Goal: Communication & Community: Connect with others

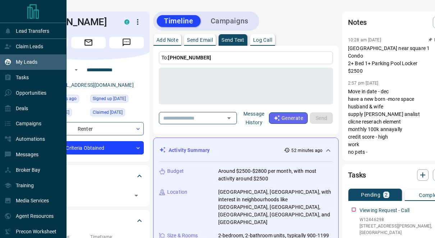
click at [23, 66] on div "My Leads" at bounding box center [20, 62] width 33 height 12
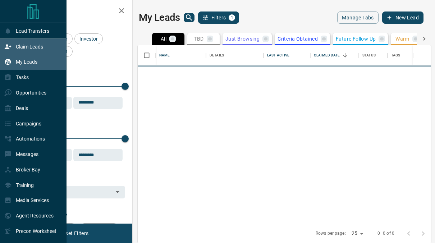
scroll to position [173, 288]
click at [31, 50] on div "Claim Leads" at bounding box center [23, 47] width 39 height 12
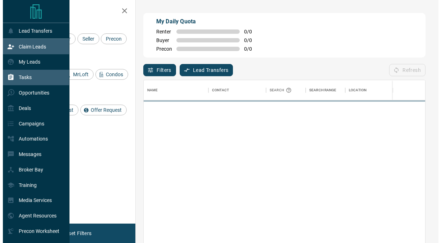
scroll to position [178, 276]
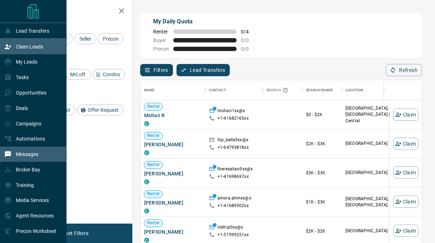
click at [34, 149] on div "Messages" at bounding box center [33, 154] width 67 height 15
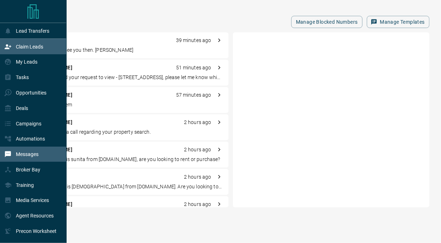
click at [32, 50] on div "Claim Leads" at bounding box center [23, 47] width 39 height 12
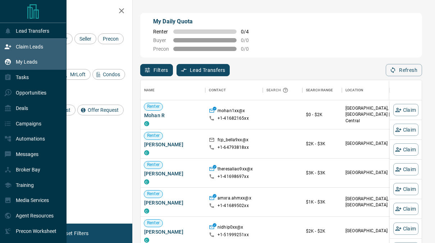
scroll to position [178, 276]
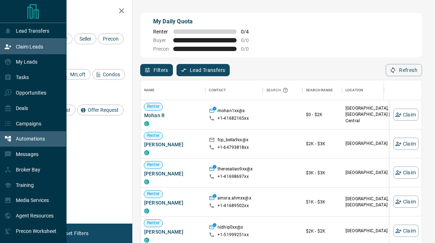
click at [27, 147] on div "Automations" at bounding box center [33, 138] width 67 height 15
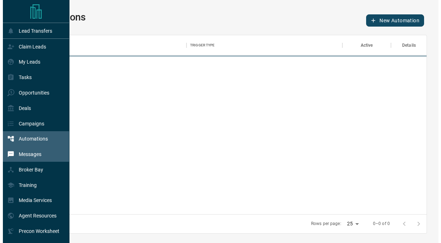
scroll to position [174, 390]
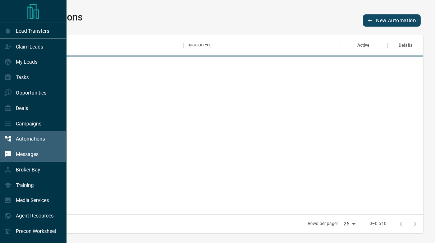
click at [30, 157] on p "Messages" at bounding box center [27, 154] width 23 height 6
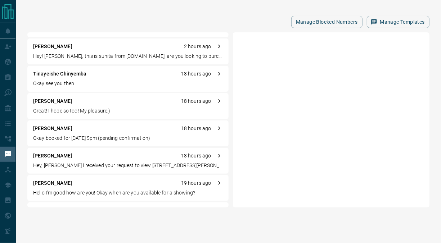
scroll to position [158, 0]
click at [69, 72] on p "Tinayeishe Chinyemba" at bounding box center [60, 74] width 54 height 8
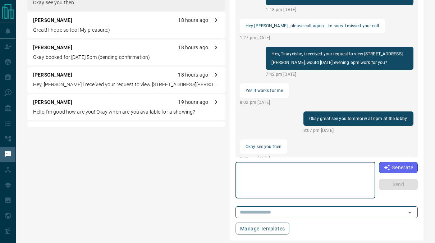
scroll to position [0, 0]
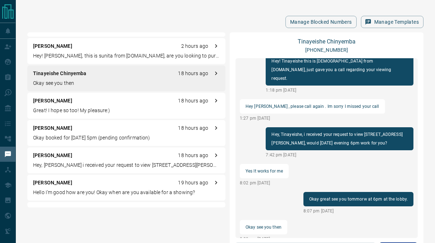
click at [328, 37] on div "Tinayeishe Chinyemba [PHONE_NUMBER] Hey! Tinayeishe this is [DEMOGRAPHIC_DATA] …" at bounding box center [327, 176] width 194 height 289
click at [327, 39] on link "Tinayeishe Chinyemba" at bounding box center [327, 41] width 58 height 7
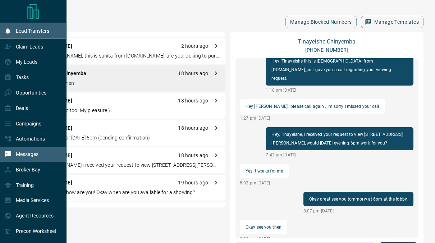
click at [14, 36] on div "Lead Transfers" at bounding box center [26, 31] width 45 height 12
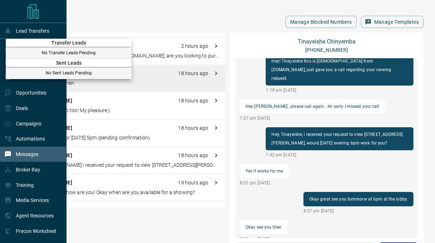
click at [17, 42] on span "Transfer Leads" at bounding box center [69, 43] width 126 height 6
click at [31, 50] on div "Transfer Leads No Transfer Leads Pending" at bounding box center [69, 47] width 126 height 17
click at [109, 15] on div at bounding box center [217, 121] width 435 height 243
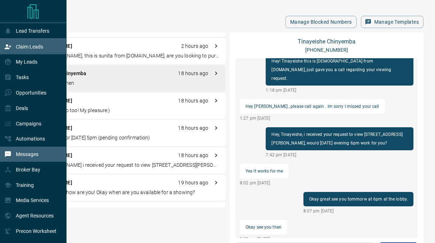
click at [34, 44] on p "Claim Leads" at bounding box center [29, 47] width 27 height 6
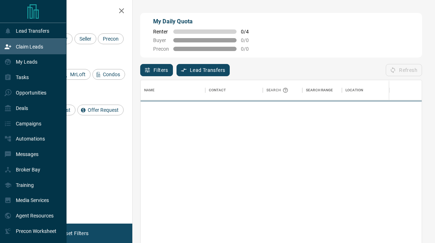
scroll to position [178, 276]
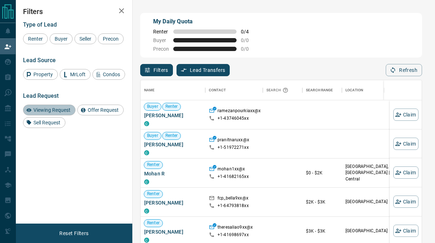
click at [48, 108] on span "Viewing Request" at bounding box center [52, 110] width 42 height 6
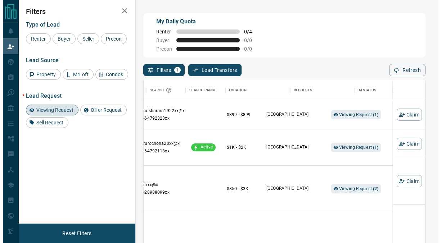
scroll to position [0, 121]
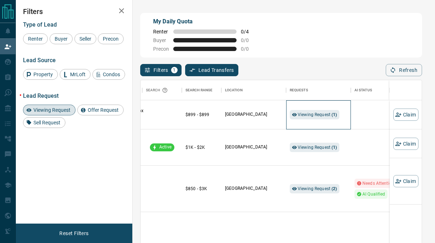
click at [316, 107] on div "Viewing Request ( 1 )" at bounding box center [319, 114] width 58 height 29
click at [316, 112] on span "Viewing Request ( 1 )" at bounding box center [318, 114] width 40 height 7
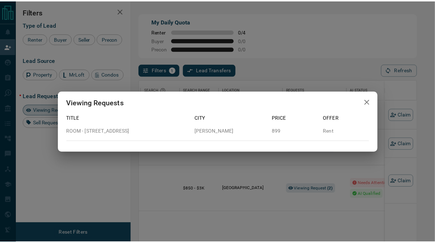
scroll to position [6, 6]
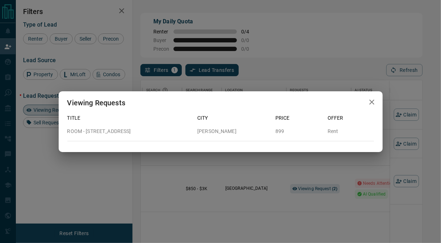
click at [275, 208] on div "Viewing Requests Title City Price Offer ROOM - [STREET_ADDRESS][PERSON_NAME] 89…" at bounding box center [220, 121] width 441 height 243
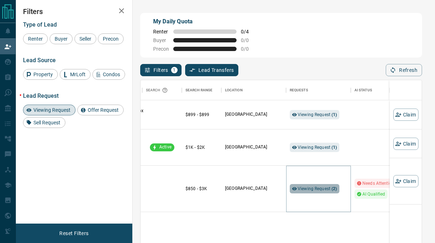
click at [299, 186] on div "Viewing Request ( 2 )" at bounding box center [315, 188] width 50 height 9
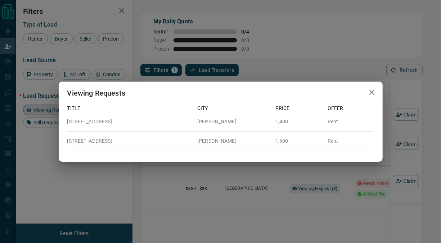
click at [277, 205] on div "Viewing Requests Title City Price Offer 725B - [STREET_ADDRESS][GEOGRAPHIC_DATA…" at bounding box center [220, 121] width 441 height 243
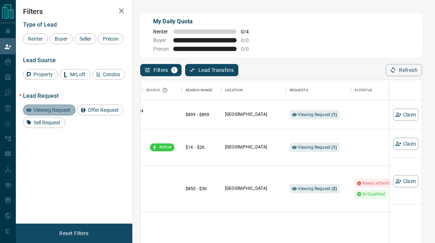
click at [65, 107] on span "Viewing Request" at bounding box center [52, 110] width 42 height 6
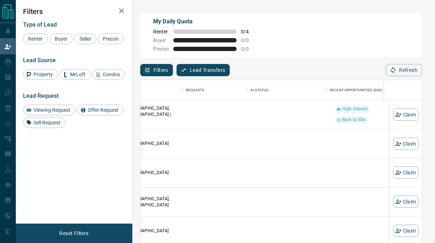
scroll to position [0, 238]
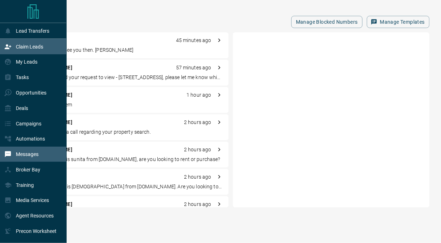
click at [21, 47] on p "Claim Leads" at bounding box center [29, 47] width 27 height 6
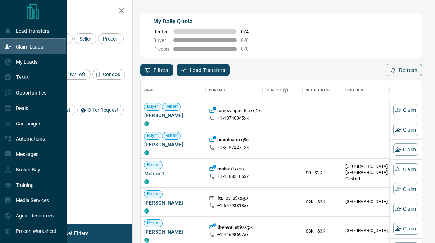
scroll to position [178, 276]
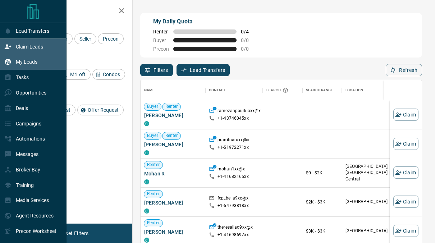
click at [13, 66] on div "My Leads" at bounding box center [20, 62] width 33 height 12
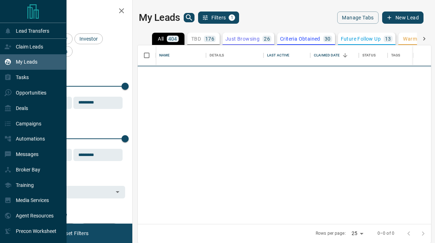
scroll to position [173, 288]
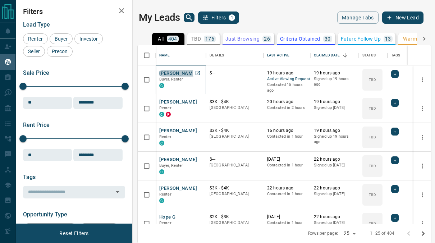
click at [182, 74] on button "[PERSON_NAME]" at bounding box center [178, 73] width 38 height 7
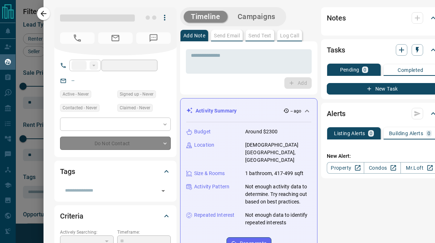
type input "**"
type input "**********"
type input "**"
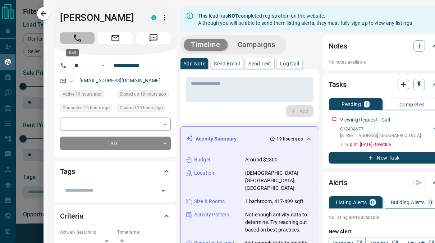
click at [67, 41] on button "Call" at bounding box center [77, 38] width 35 height 12
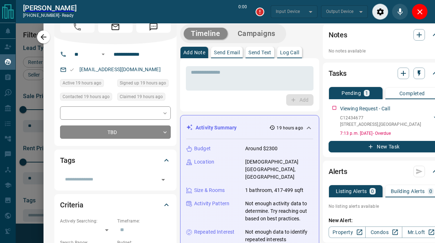
scroll to position [171, 0]
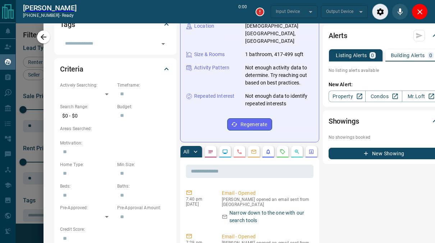
type input "*******"
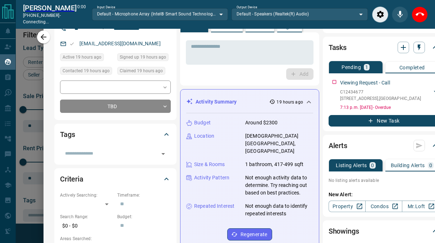
scroll to position [58, 0]
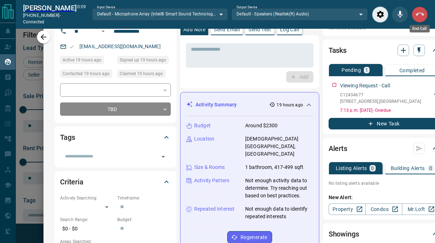
click at [417, 13] on icon "End Call" at bounding box center [420, 14] width 9 height 9
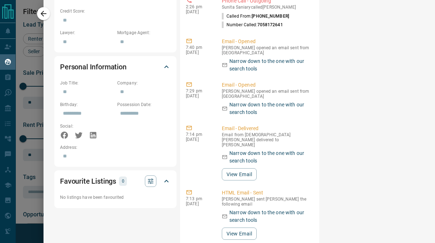
scroll to position [574, 0]
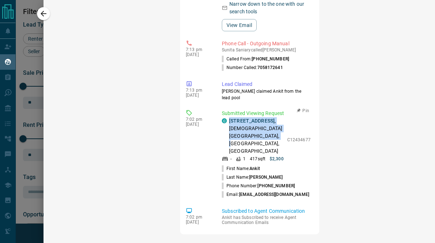
drag, startPoint x: 246, startPoint y: 132, endPoint x: 222, endPoint y: 110, distance: 32.9
click at [222, 117] on div "C [STREET_ADDRESS][DEMOGRAPHIC_DATA]" at bounding box center [253, 136] width 62 height 38
copy p "[STREET_ADDRESS]"
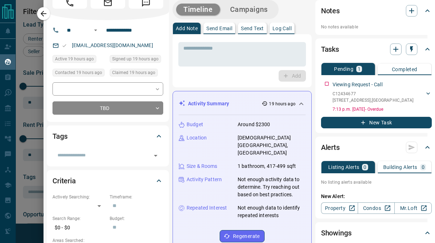
scroll to position [17, 8]
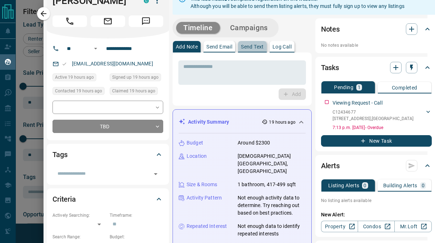
click at [241, 49] on p "Send Text" at bounding box center [252, 46] width 23 height 5
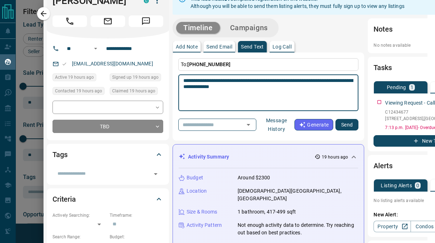
drag, startPoint x: 291, startPoint y: 86, endPoint x: 272, endPoint y: 91, distance: 19.7
click at [272, 91] on textarea "**********" at bounding box center [268, 93] width 170 height 31
click at [269, 80] on textarea "**********" at bounding box center [268, 93] width 170 height 31
type textarea "**********"
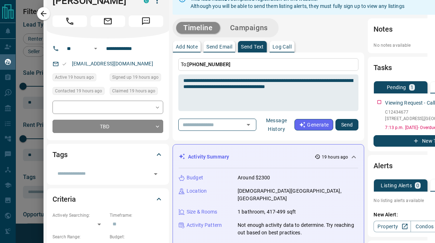
click at [354, 121] on div "**********" at bounding box center [269, 97] width 192 height 88
click at [349, 123] on button "Send" at bounding box center [347, 125] width 23 height 12
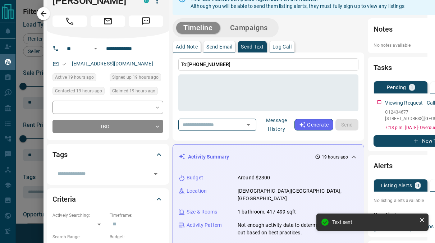
click at [35, 85] on div at bounding box center [217, 121] width 435 height 243
